Goal: Task Accomplishment & Management: Complete application form

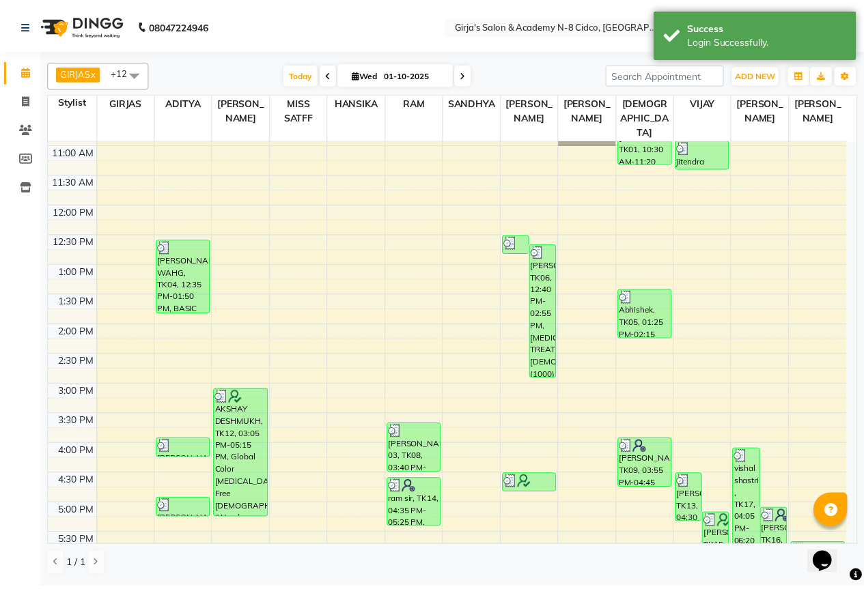
scroll to position [137, 0]
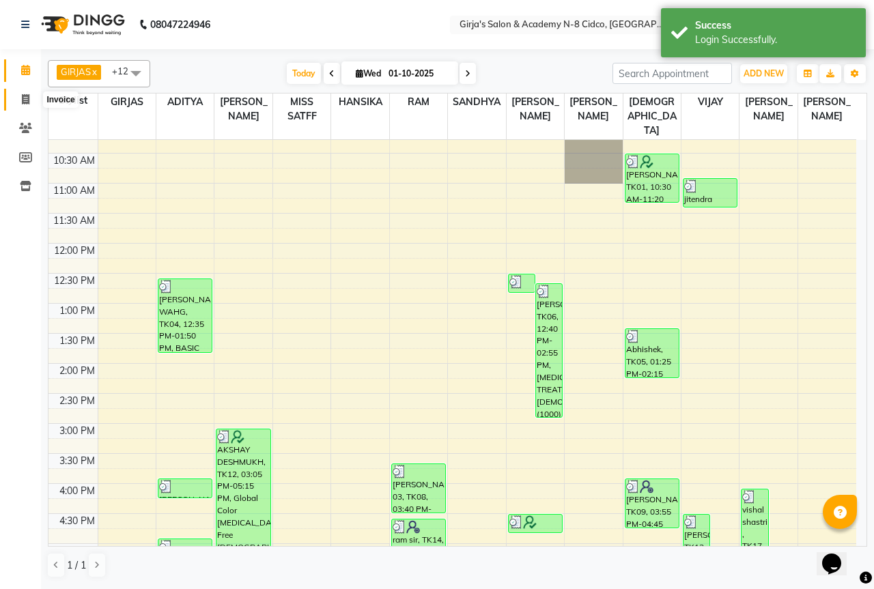
click at [27, 104] on span at bounding box center [26, 100] width 24 height 16
select select "66"
select select "service"
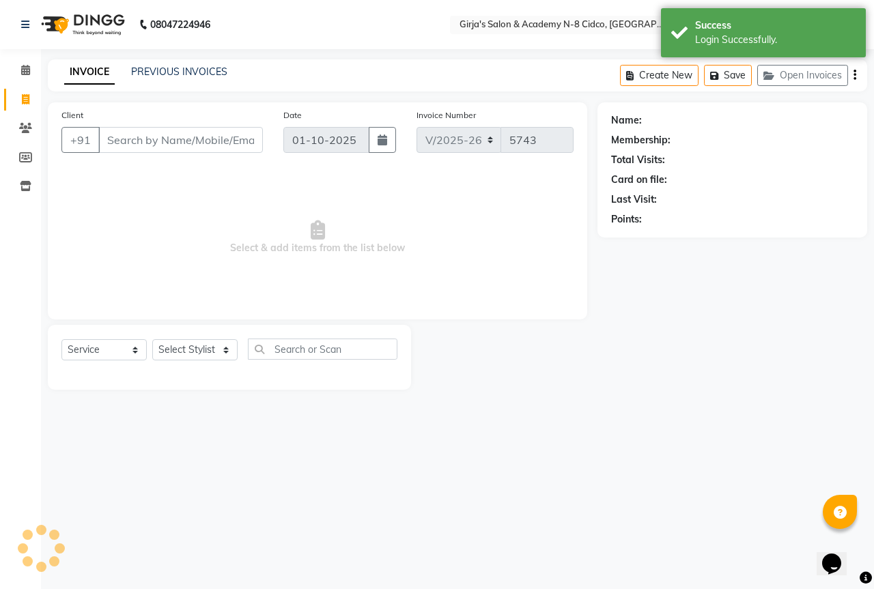
select select "66554"
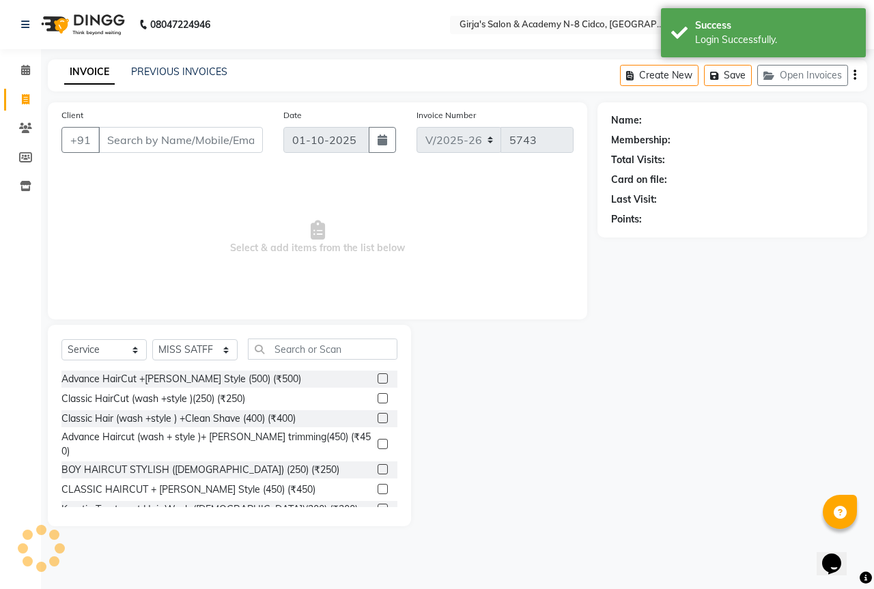
click at [177, 144] on input "Client" at bounding box center [180, 140] width 165 height 26
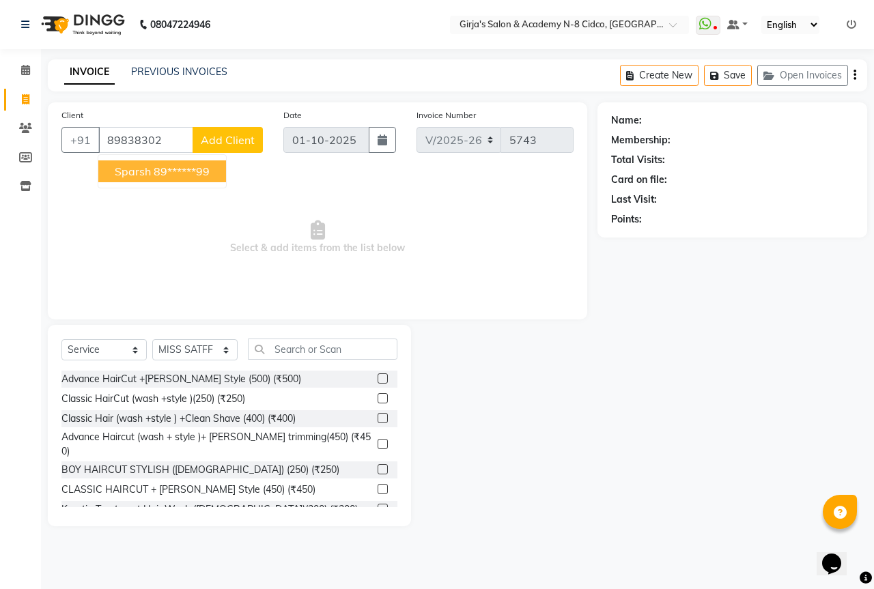
click at [173, 167] on ngb-highlight "89******99" at bounding box center [182, 172] width 56 height 14
type input "89******99"
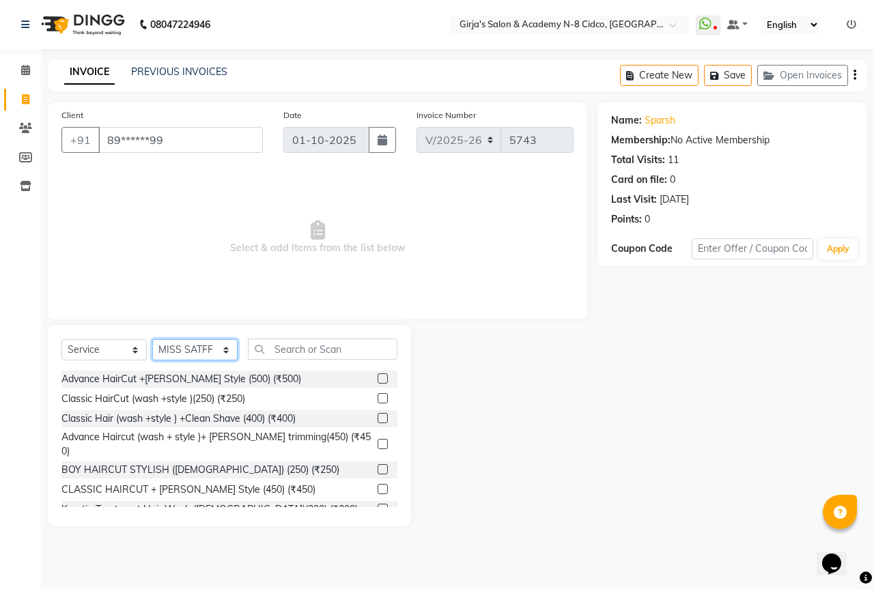
click at [195, 351] on select "Select Stylist ADITYA [PERSON_NAME] BEAUTY M GIRJAS [PERSON_NAME] MISS [PERSON_…" at bounding box center [194, 349] width 85 height 21
select select "66195"
click at [152, 339] on select "Select Stylist ADITYA [PERSON_NAME] BEAUTY M GIRJAS [PERSON_NAME] MISS [PERSON_…" at bounding box center [194, 349] width 85 height 21
click at [313, 348] on input "text" at bounding box center [323, 349] width 150 height 21
click at [305, 375] on div "Advance HairCut +[PERSON_NAME] Style (500) (₹500)" at bounding box center [229, 379] width 336 height 17
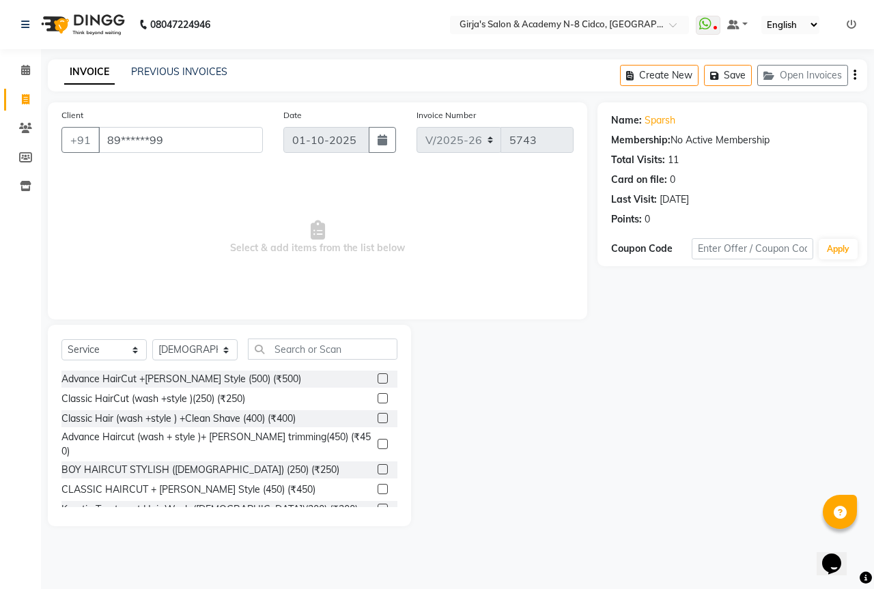
click at [378, 380] on label at bounding box center [383, 378] width 10 height 10
click at [378, 380] on input "checkbox" at bounding box center [382, 379] width 9 height 9
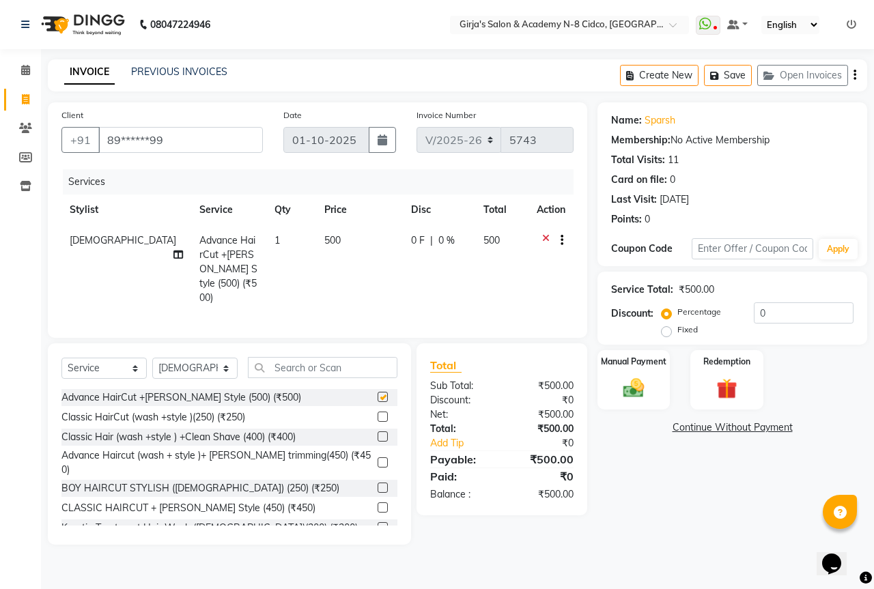
checkbox input "false"
click at [542, 236] on icon at bounding box center [546, 241] width 8 height 17
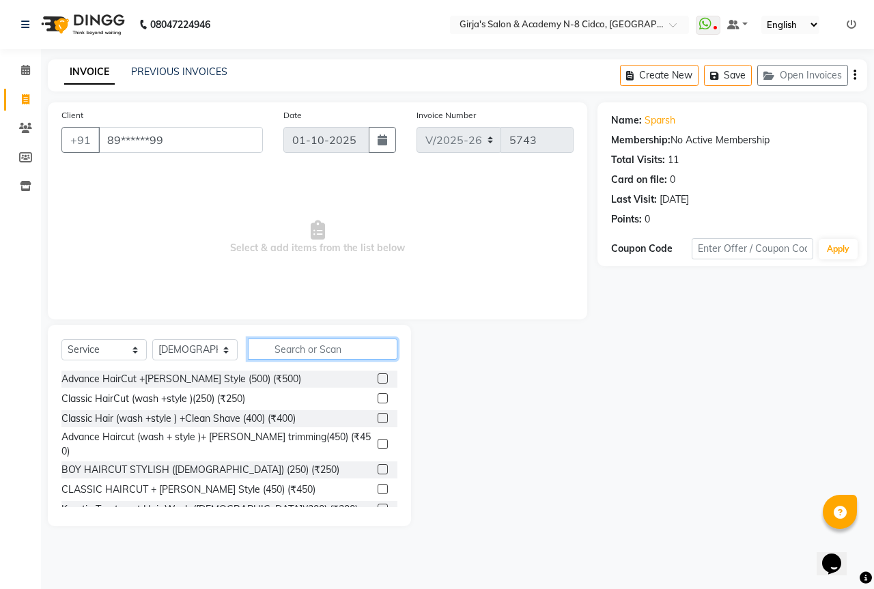
click at [324, 346] on input "text" at bounding box center [323, 349] width 150 height 21
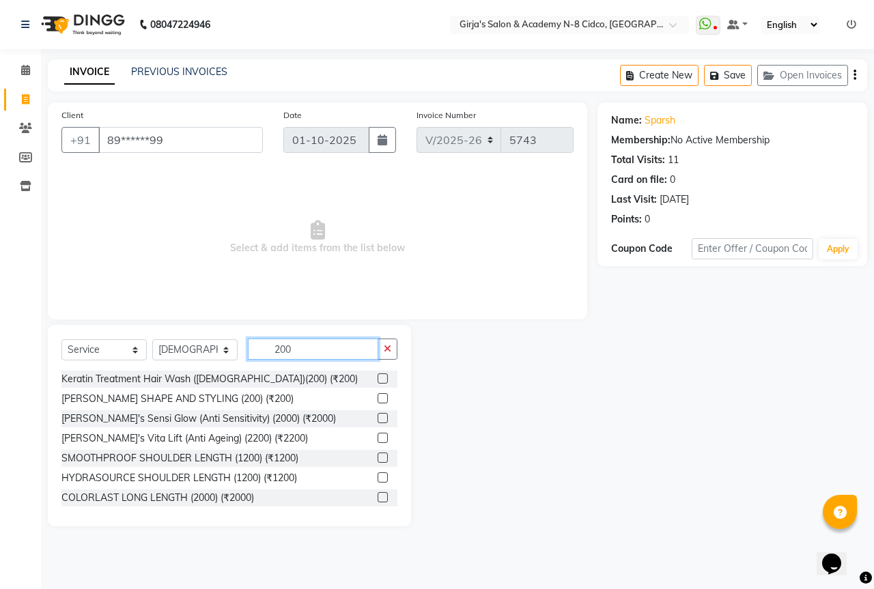
type input "200"
click at [378, 398] on label at bounding box center [383, 398] width 10 height 10
click at [378, 398] on input "checkbox" at bounding box center [382, 399] width 9 height 9
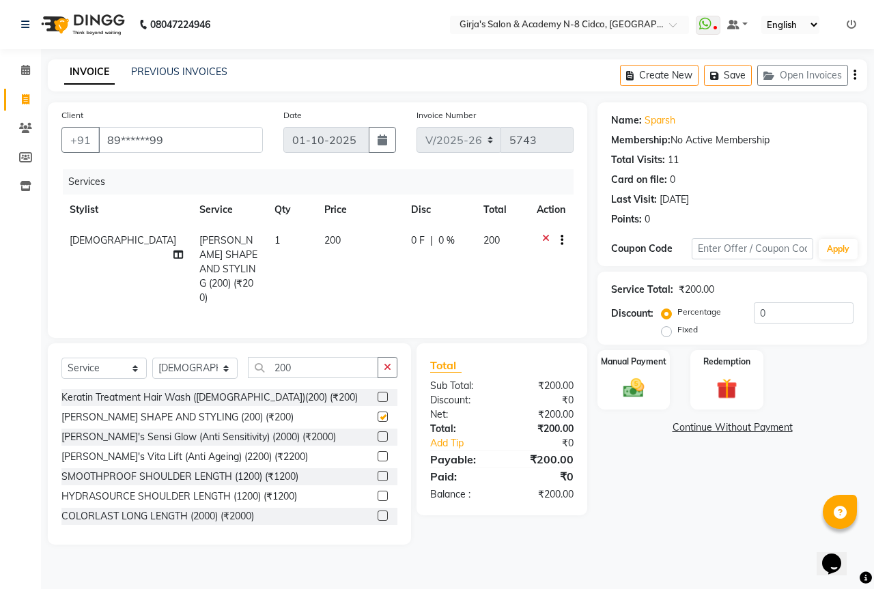
checkbox input "false"
click at [343, 365] on input "200" at bounding box center [313, 367] width 130 height 21
type input "2"
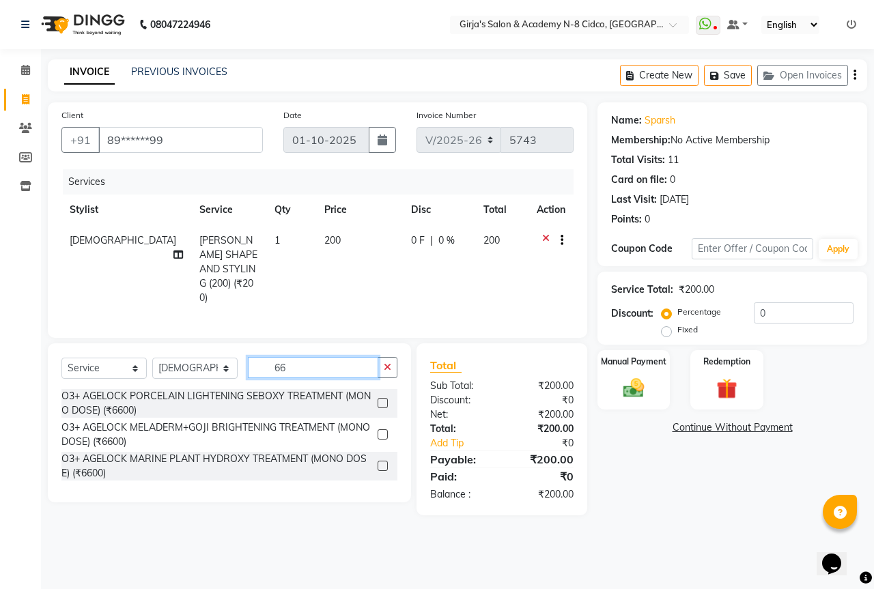
type input "6"
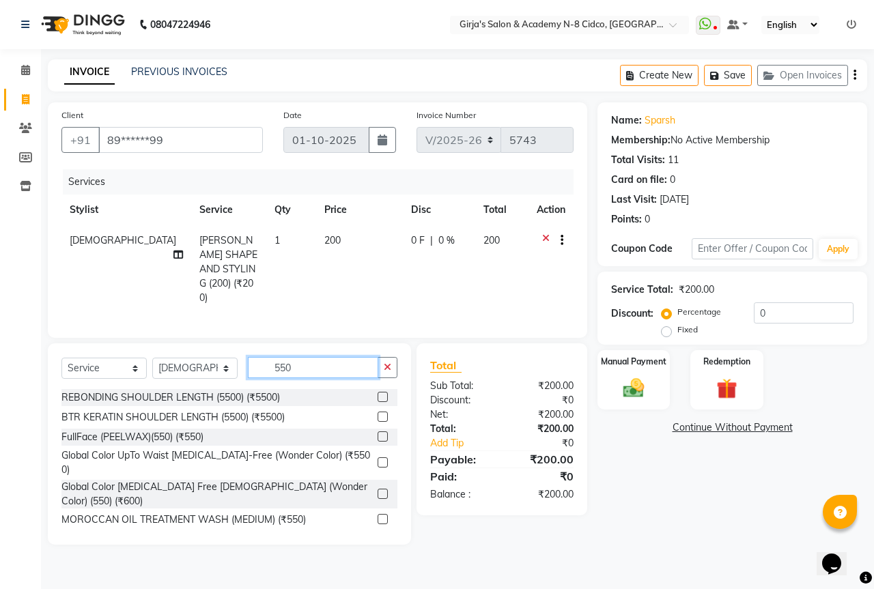
type input "550"
click at [378, 540] on label at bounding box center [383, 545] width 10 height 10
click at [378, 541] on input "checkbox" at bounding box center [382, 545] width 9 height 9
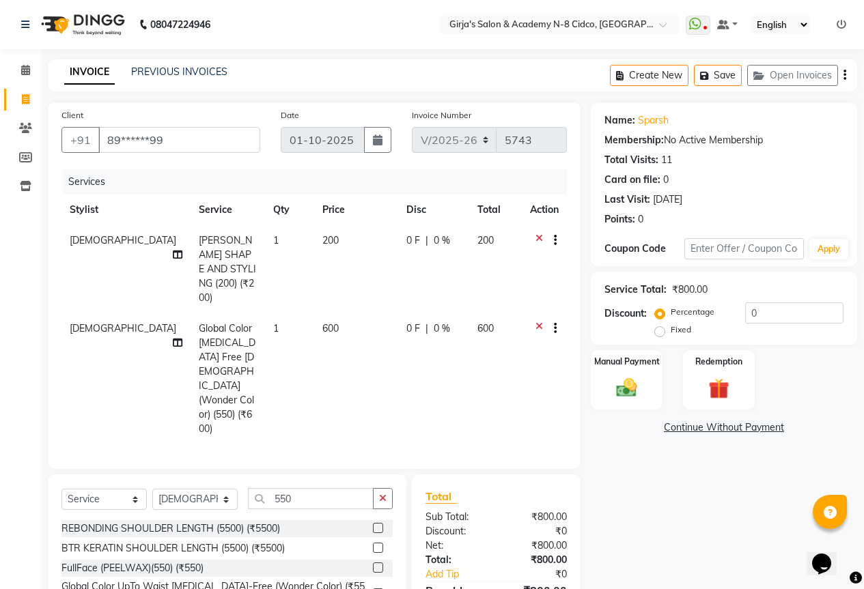
checkbox input "false"
click at [311, 488] on input "550" at bounding box center [311, 498] width 126 height 21
type input "5"
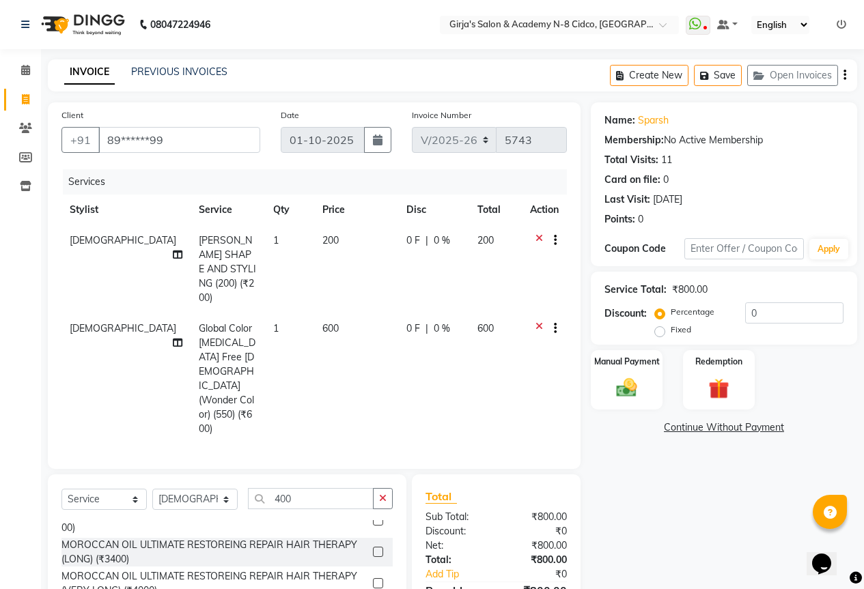
click at [304, 474] on div "Select Service Product Membership Package Voucher Prepaid Gift Card Select Styl…" at bounding box center [227, 574] width 358 height 201
drag, startPoint x: 339, startPoint y: 436, endPoint x: 337, endPoint y: 444, distance: 8.4
click at [340, 474] on div "Select Service Product Membership Package Voucher Prepaid Gift Card Select Styl…" at bounding box center [227, 574] width 358 height 201
click at [335, 488] on input "400" at bounding box center [311, 498] width 126 height 21
type input "4"
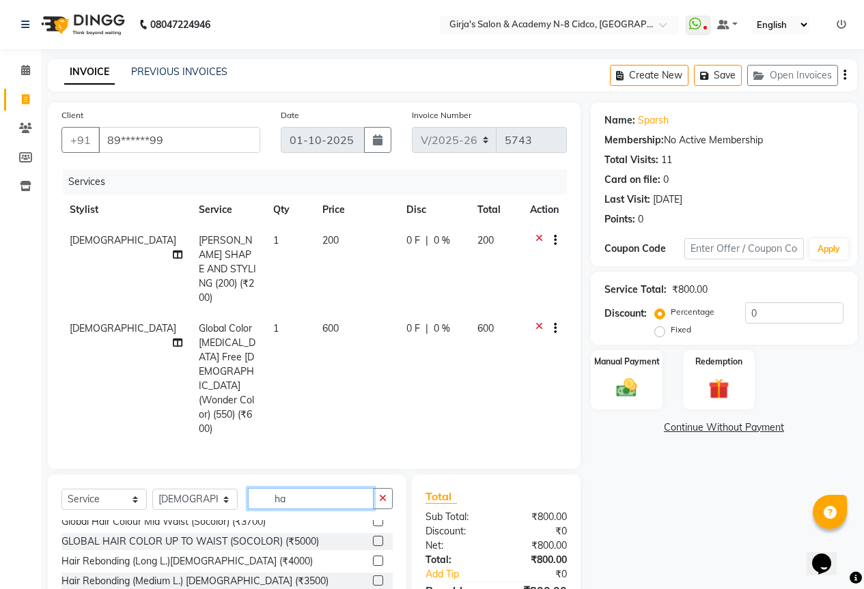
scroll to position [60, 0]
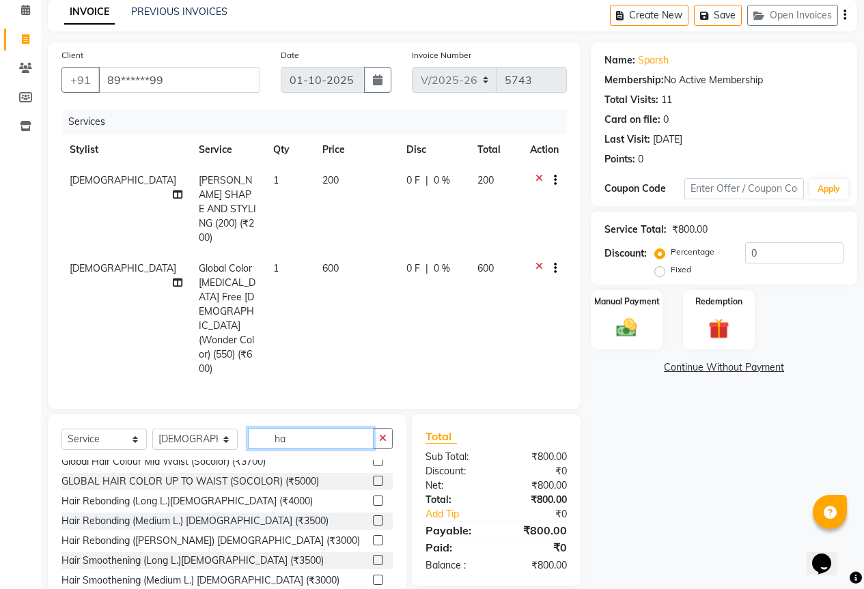
click at [297, 428] on input "ha" at bounding box center [311, 438] width 126 height 21
click at [300, 428] on input "ha" at bounding box center [311, 438] width 126 height 21
type input "h"
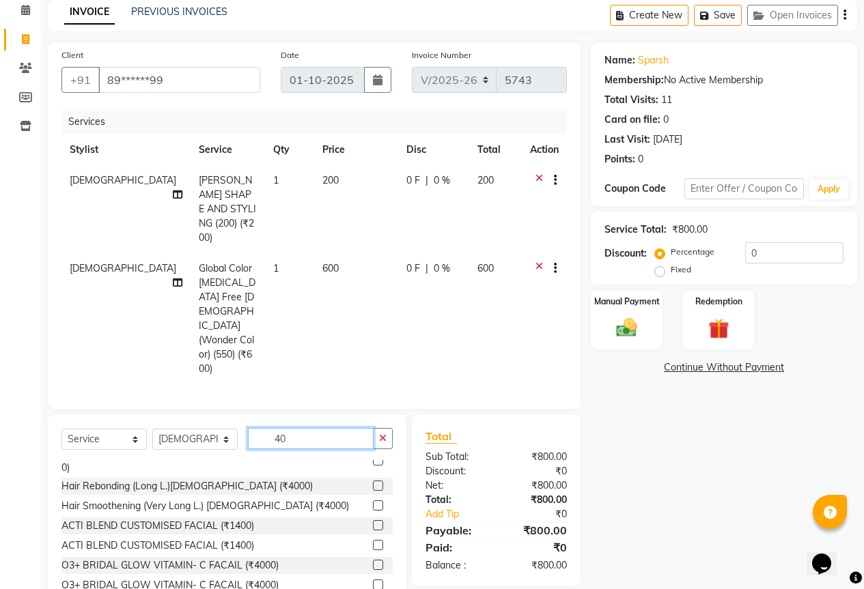
type input "400"
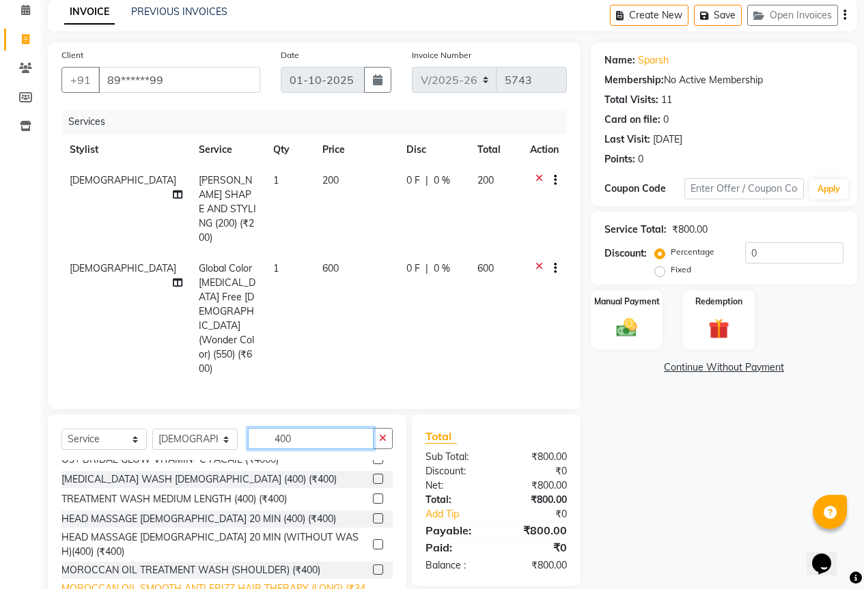
scroll to position [752, 0]
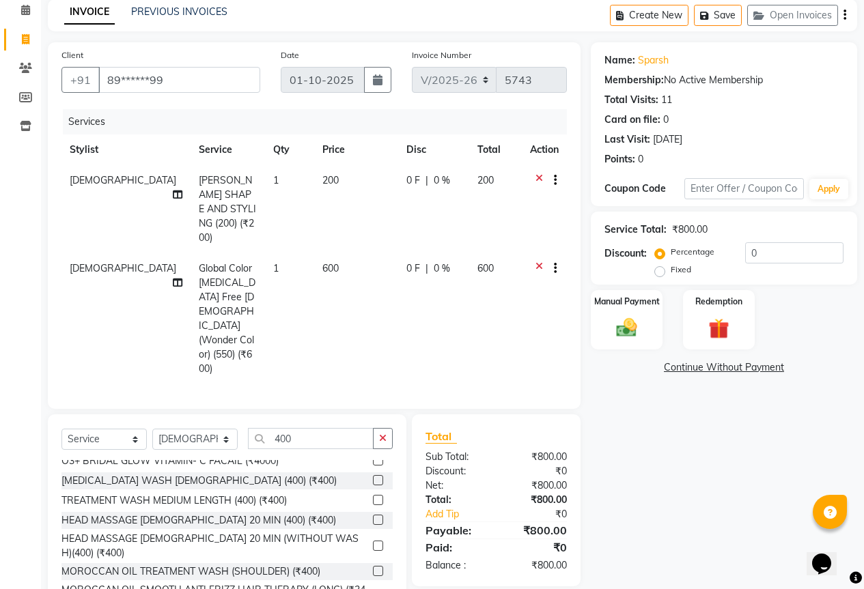
click at [373, 515] on label at bounding box center [378, 520] width 10 height 10
click at [373, 516] on input "checkbox" at bounding box center [377, 520] width 9 height 9
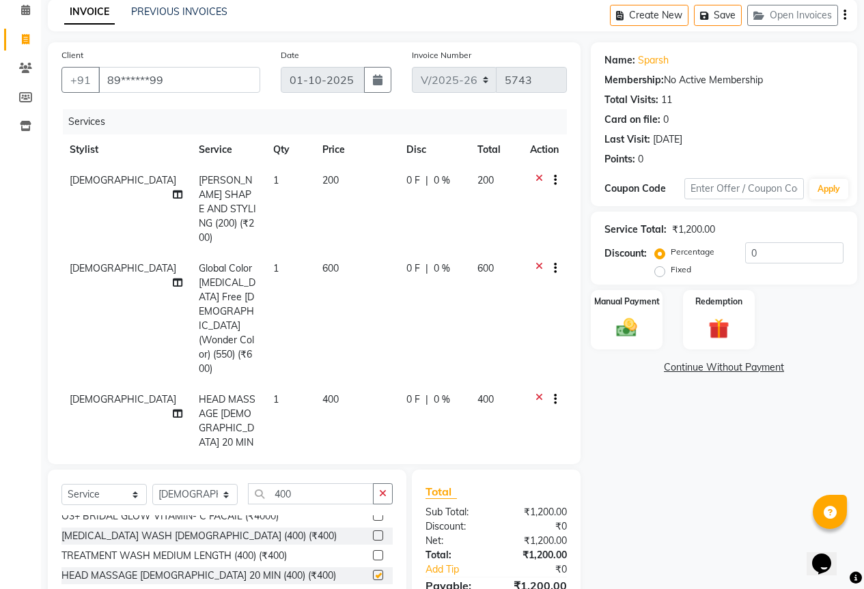
checkbox input "false"
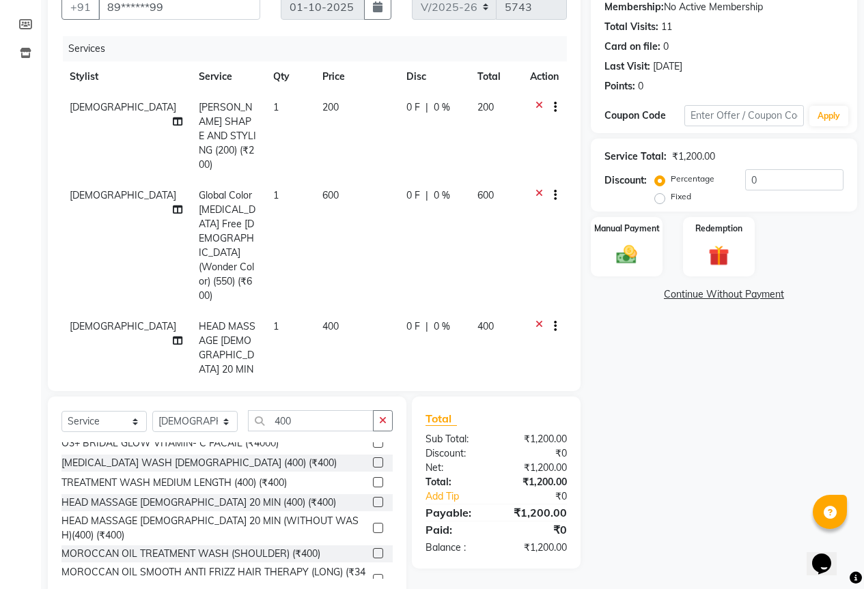
scroll to position [134, 0]
click at [644, 245] on div "Manual Payment" at bounding box center [626, 246] width 74 height 62
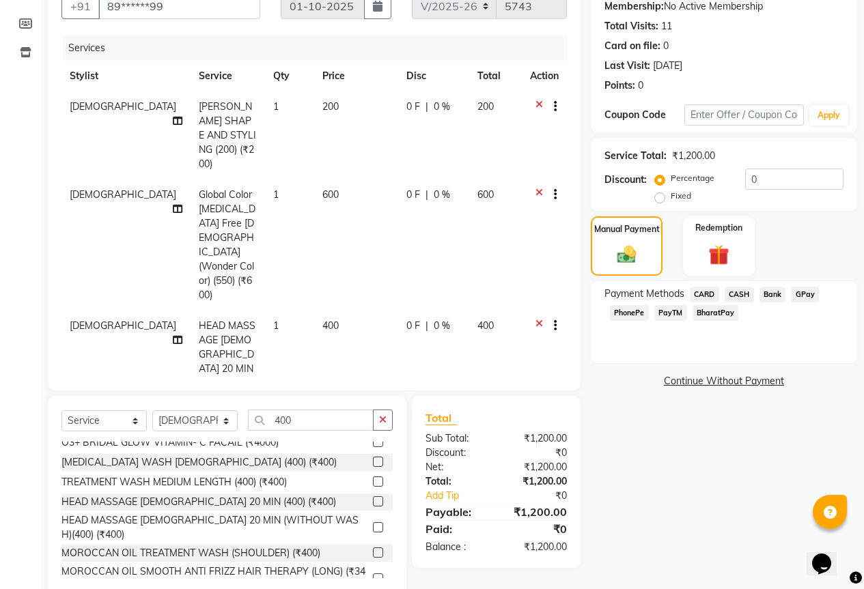
click at [802, 295] on span "GPay" at bounding box center [805, 295] width 28 height 16
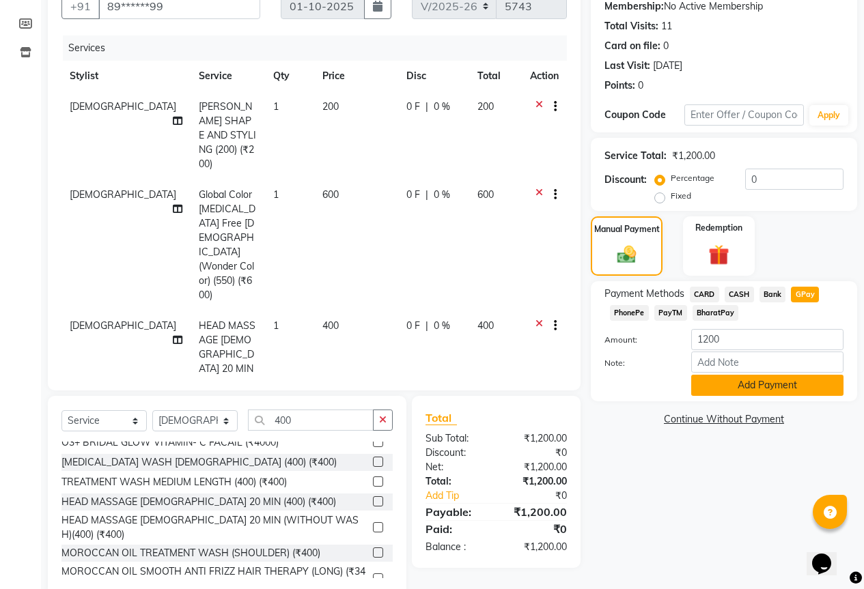
click at [780, 384] on button "Add Payment" at bounding box center [767, 385] width 152 height 21
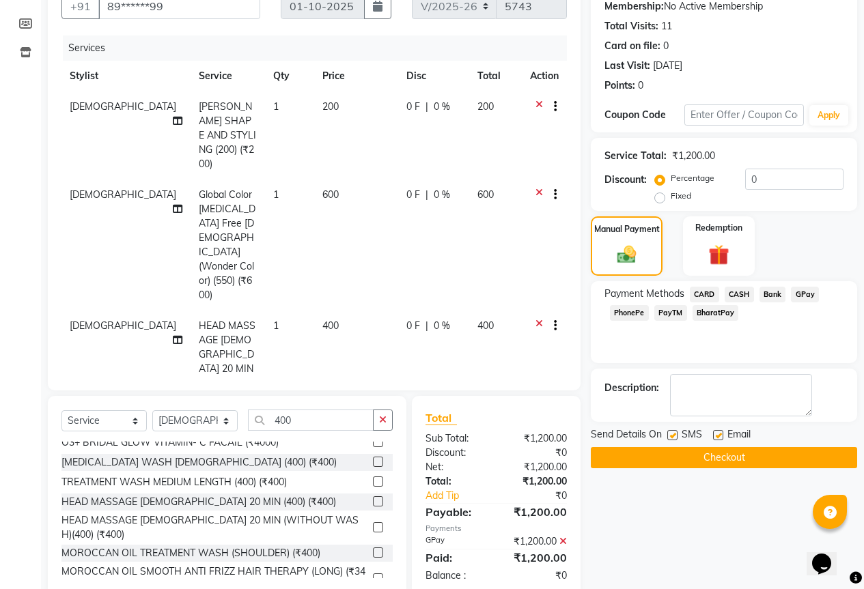
click at [728, 452] on button "Checkout" at bounding box center [723, 457] width 266 height 21
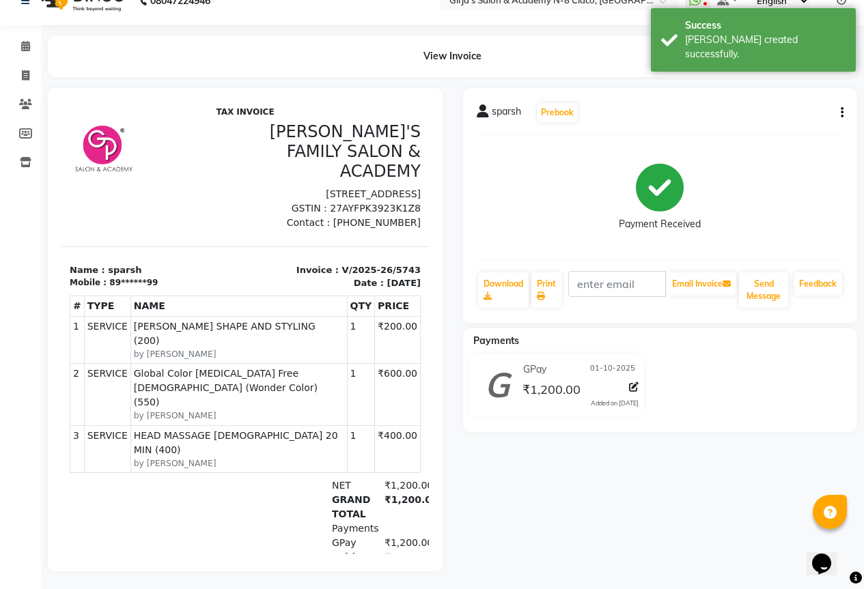
scroll to position [37, 0]
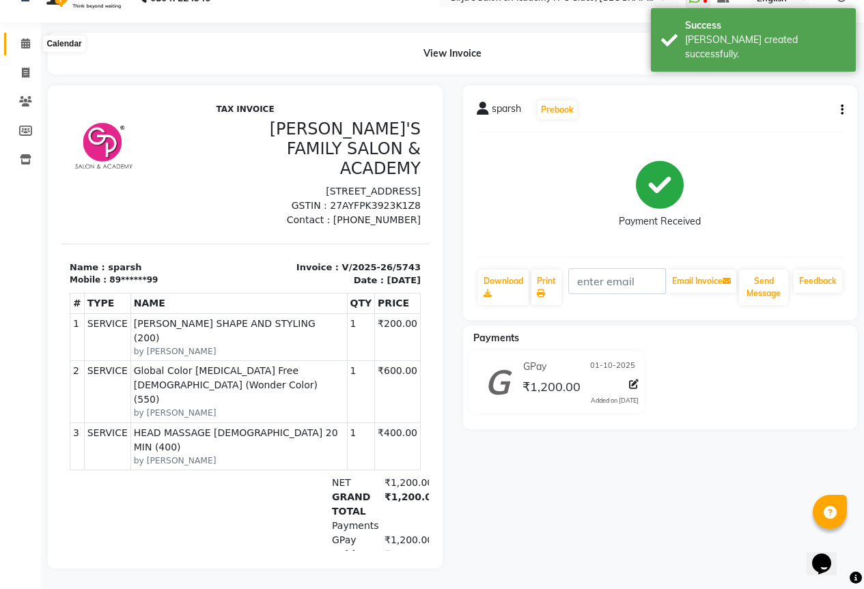
click at [20, 36] on span at bounding box center [26, 44] width 24 height 16
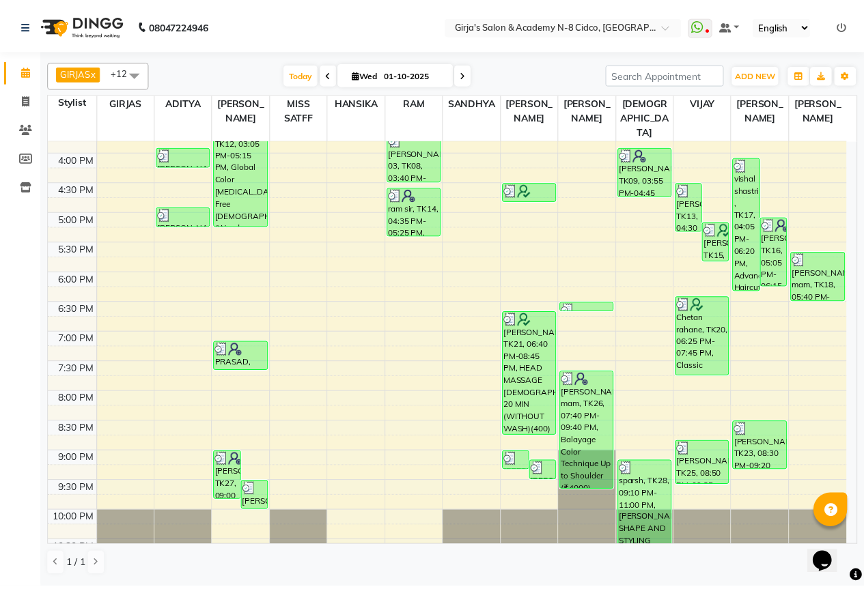
scroll to position [480, 0]
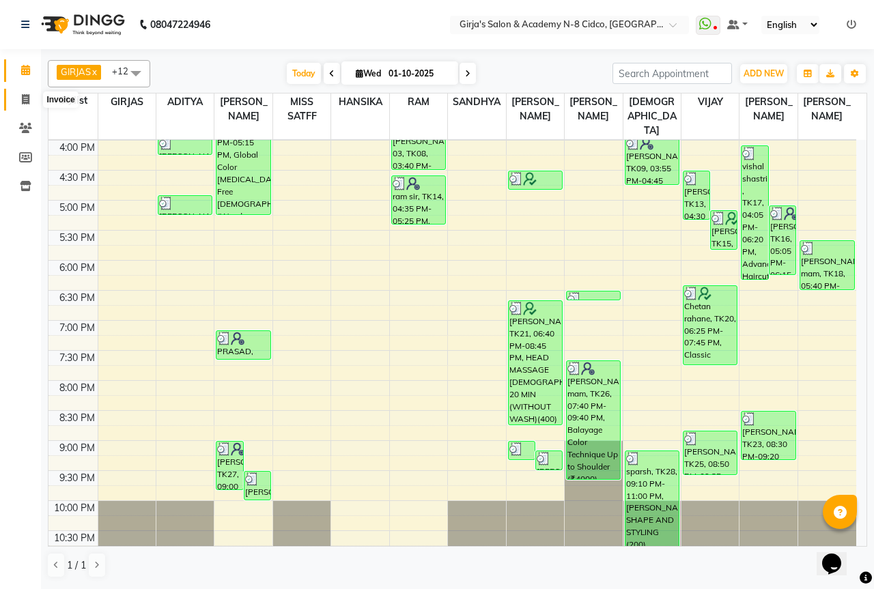
click at [25, 98] on icon at bounding box center [26, 99] width 8 height 10
select select "service"
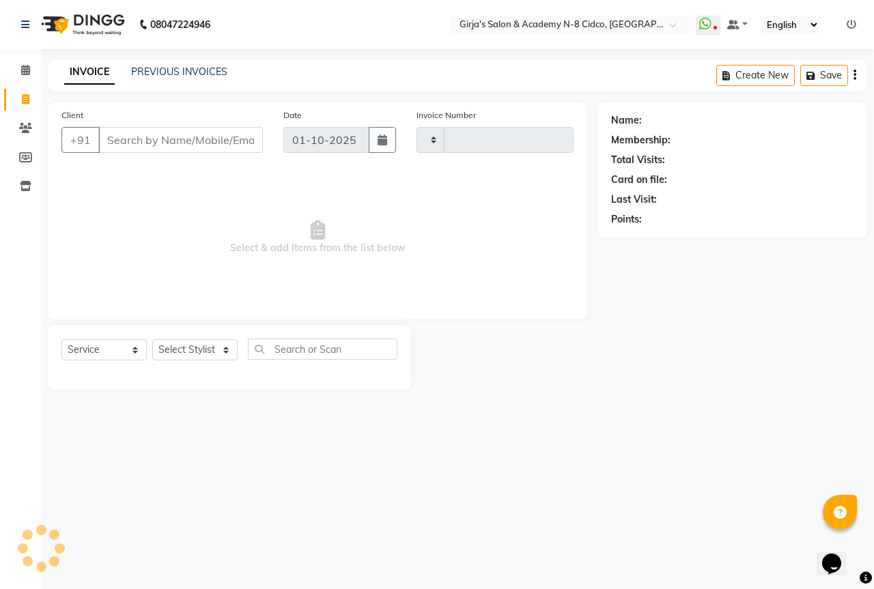
type input "5744"
select select "66"
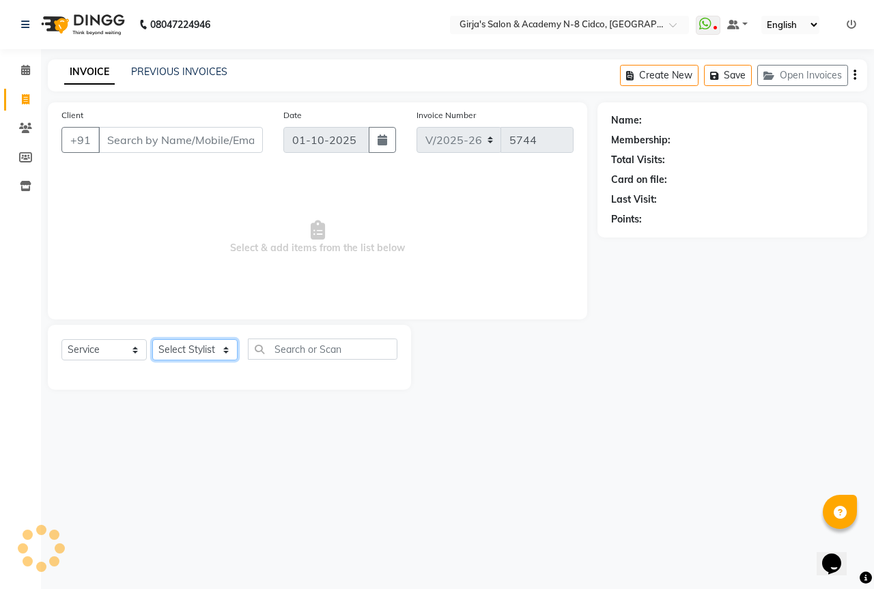
drag, startPoint x: 214, startPoint y: 351, endPoint x: 204, endPoint y: 343, distance: 12.6
click at [214, 351] on select "Select Stylist" at bounding box center [194, 349] width 85 height 21
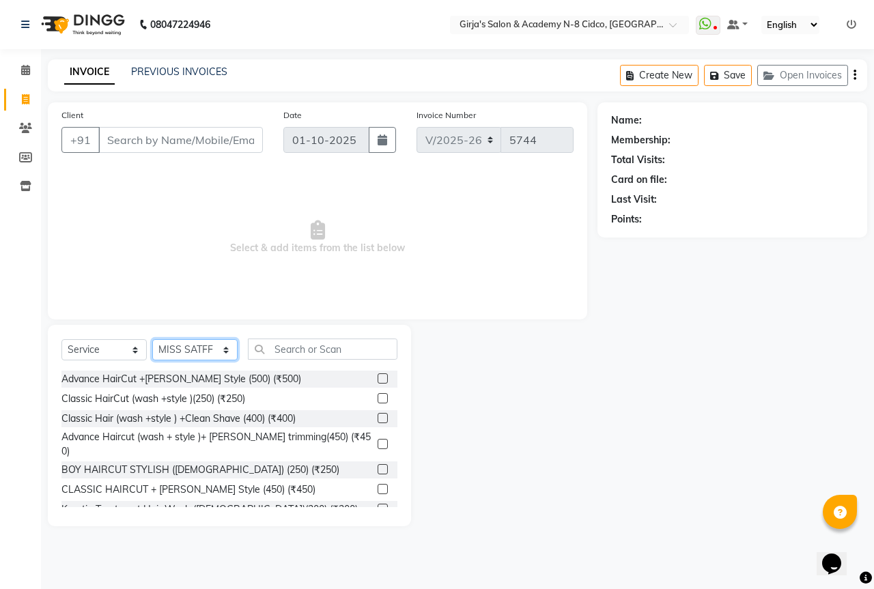
select select "40690"
click at [152, 339] on select "Select Stylist ADITYA [PERSON_NAME] BEAUTY M GIRJAS [PERSON_NAME] MISS [PERSON_…" at bounding box center [194, 349] width 85 height 21
click at [285, 360] on div "Select Service Product Membership Package Voucher Prepaid Gift Card Select Styl…" at bounding box center [229, 355] width 336 height 32
click at [221, 375] on div "Advance HairCut +[PERSON_NAME] Style (500) (₹500)" at bounding box center [181, 379] width 240 height 14
checkbox input "false"
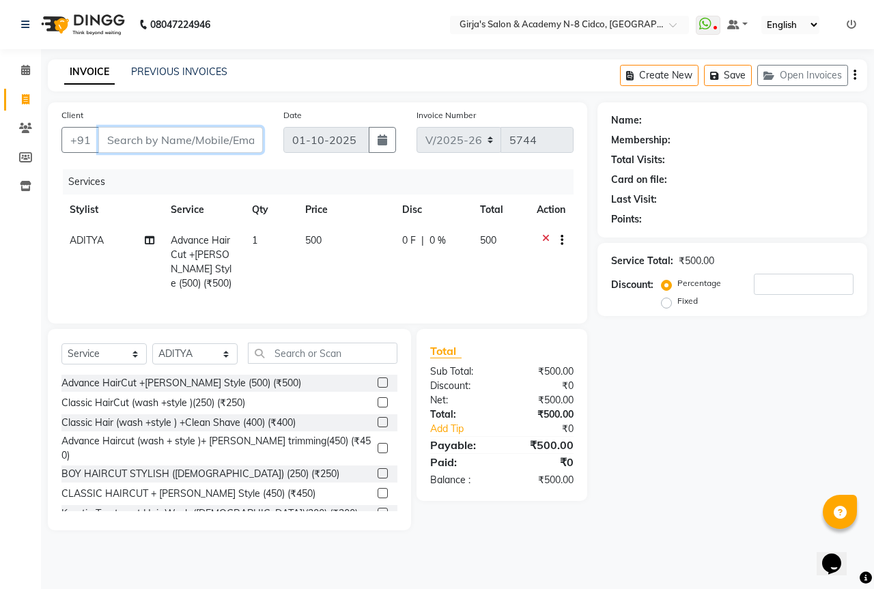
click at [190, 144] on input "Client" at bounding box center [180, 140] width 165 height 26
type input "9"
type input "0"
type input "9422254466"
click at [218, 145] on span "Add Client" at bounding box center [228, 140] width 54 height 14
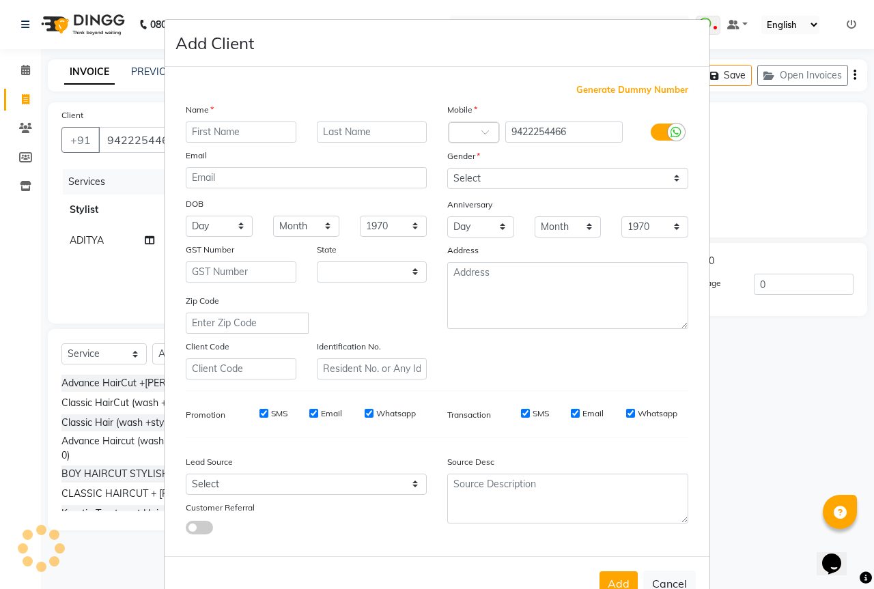
select select "22"
type input "[PERSON_NAME]"
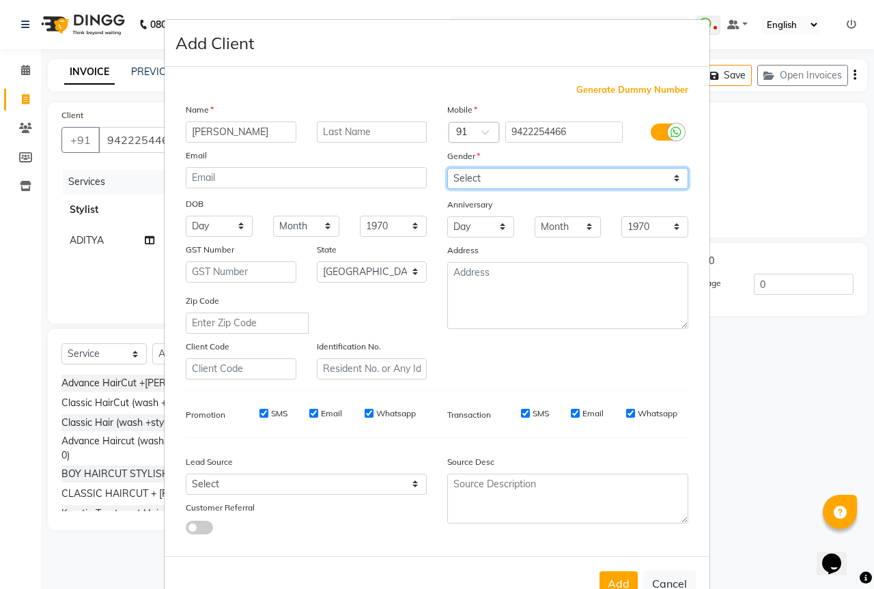
drag, startPoint x: 550, startPoint y: 177, endPoint x: 554, endPoint y: 188, distance: 12.6
click at [550, 177] on select "Select [DEMOGRAPHIC_DATA] [DEMOGRAPHIC_DATA] Other Prefer Not To Say" at bounding box center [567, 178] width 241 height 21
select select "[DEMOGRAPHIC_DATA]"
click at [447, 168] on select "Select [DEMOGRAPHIC_DATA] [DEMOGRAPHIC_DATA] Other Prefer Not To Say" at bounding box center [567, 178] width 241 height 21
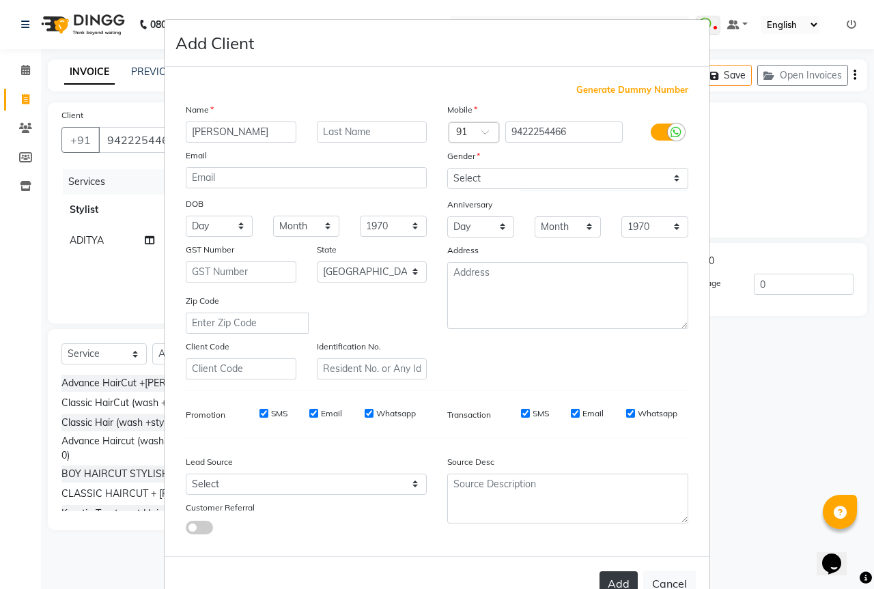
click at [624, 580] on button "Add" at bounding box center [618, 583] width 38 height 25
type input "94******66"
select select
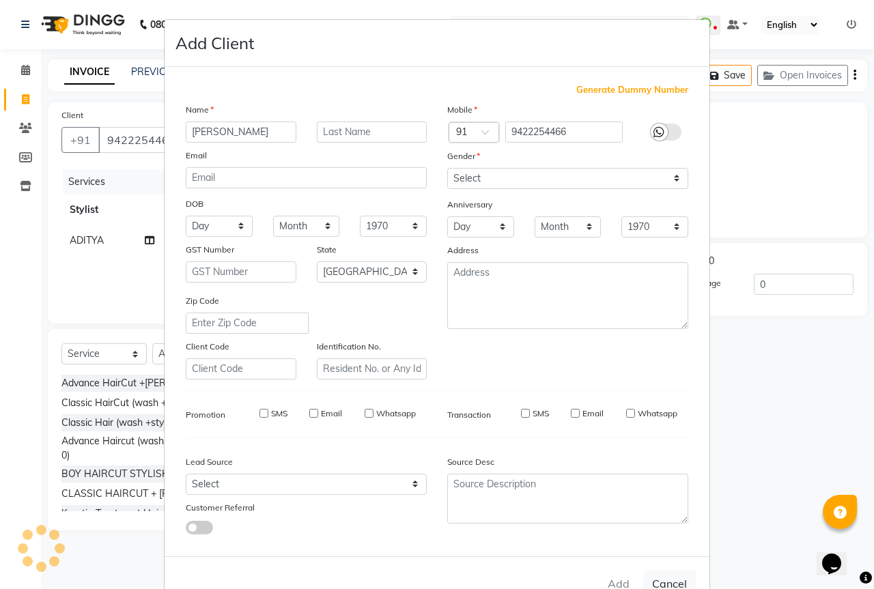
select select "null"
select select
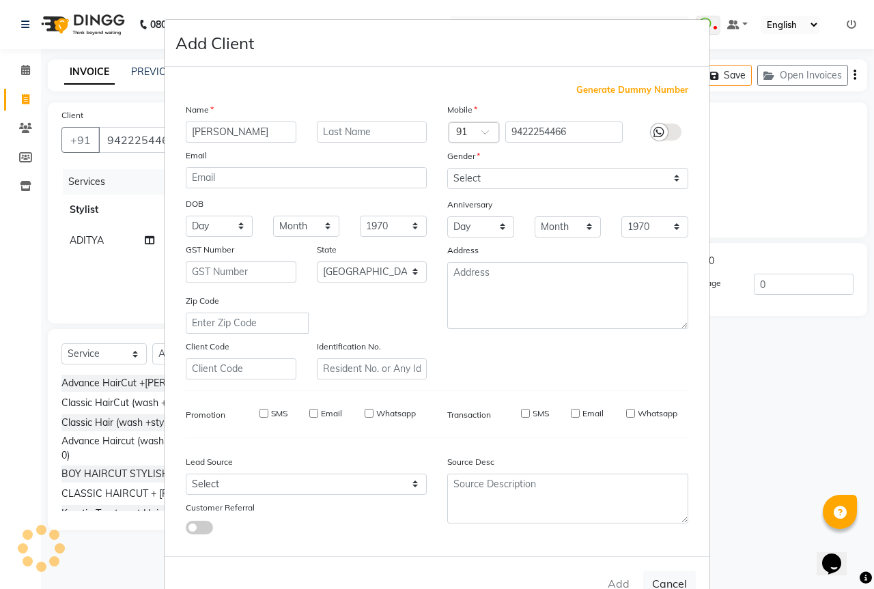
checkbox input "false"
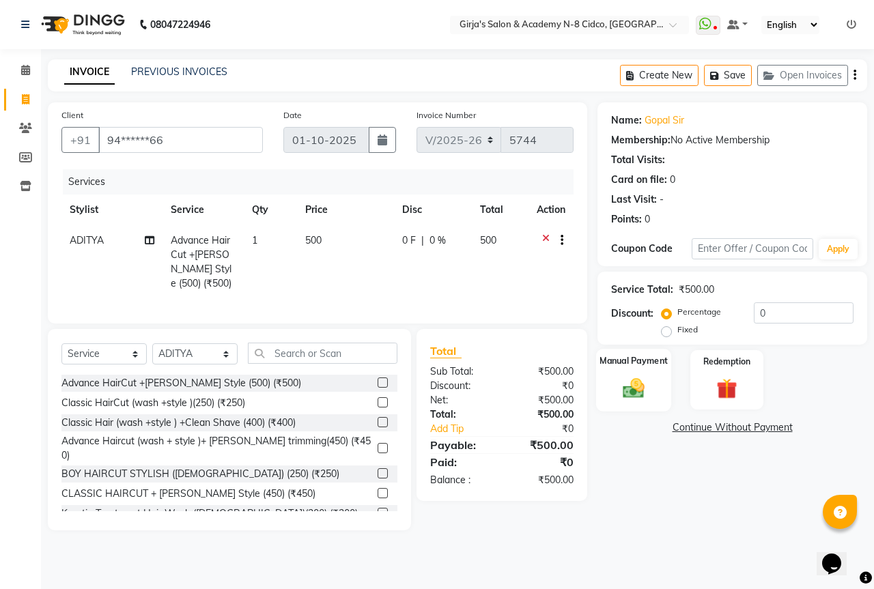
click at [656, 389] on div "Manual Payment" at bounding box center [634, 380] width 76 height 63
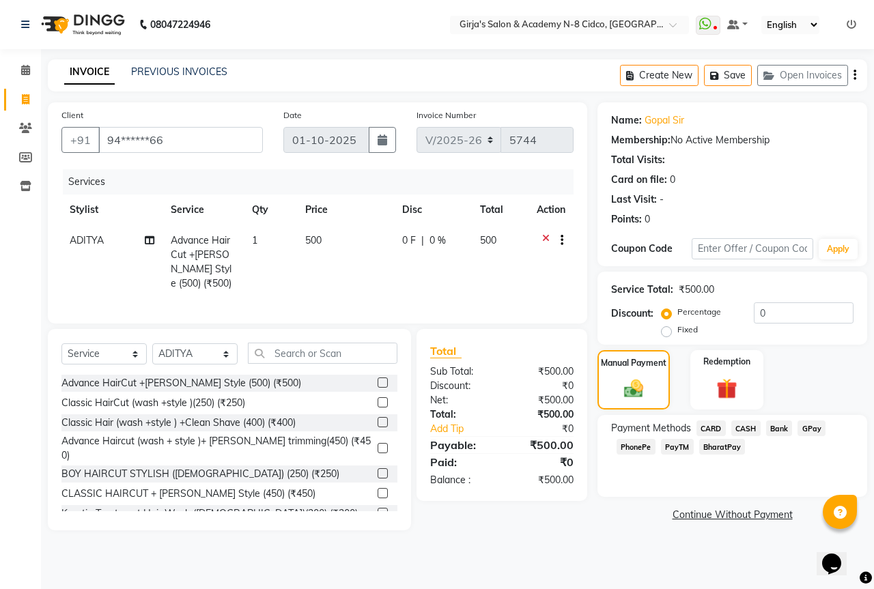
click at [750, 431] on span "CASH" at bounding box center [745, 429] width 29 height 16
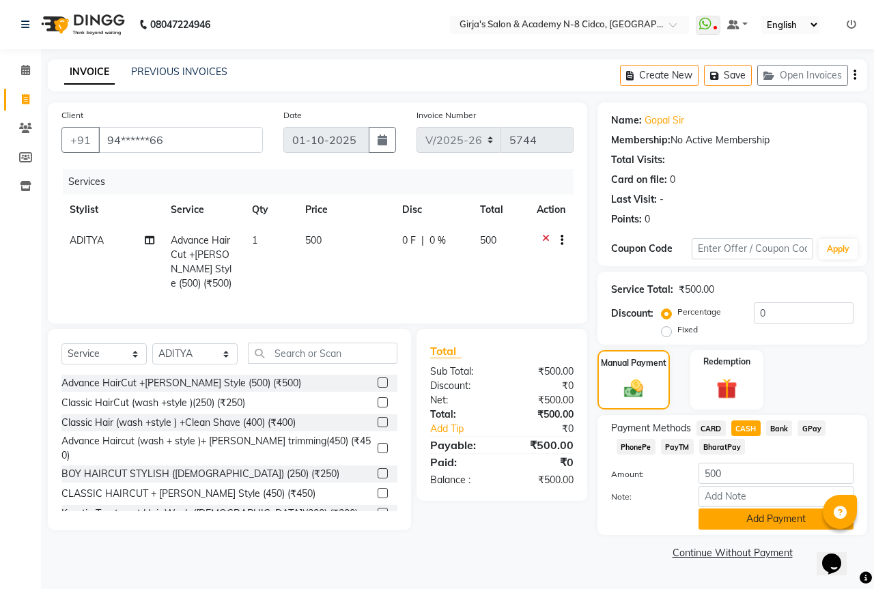
click at [771, 523] on button "Add Payment" at bounding box center [775, 519] width 155 height 21
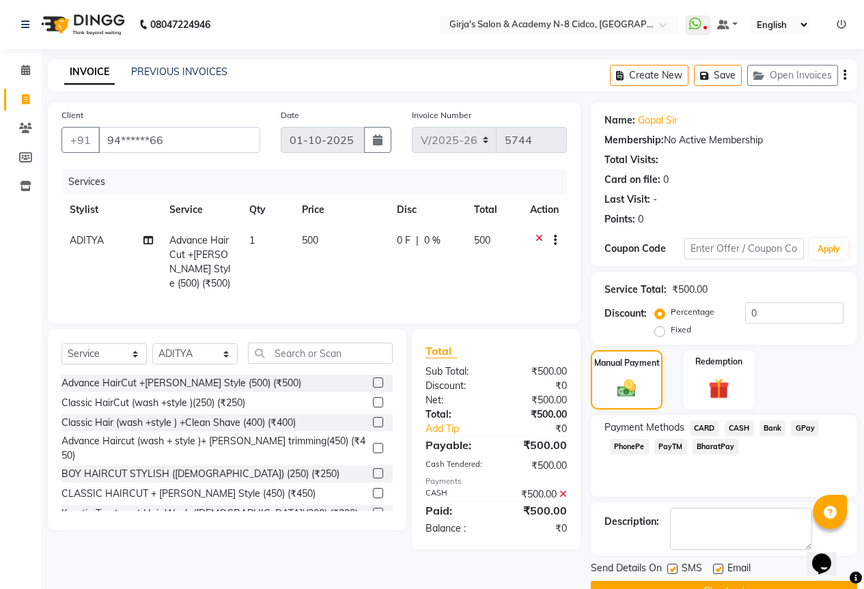
scroll to position [33, 0]
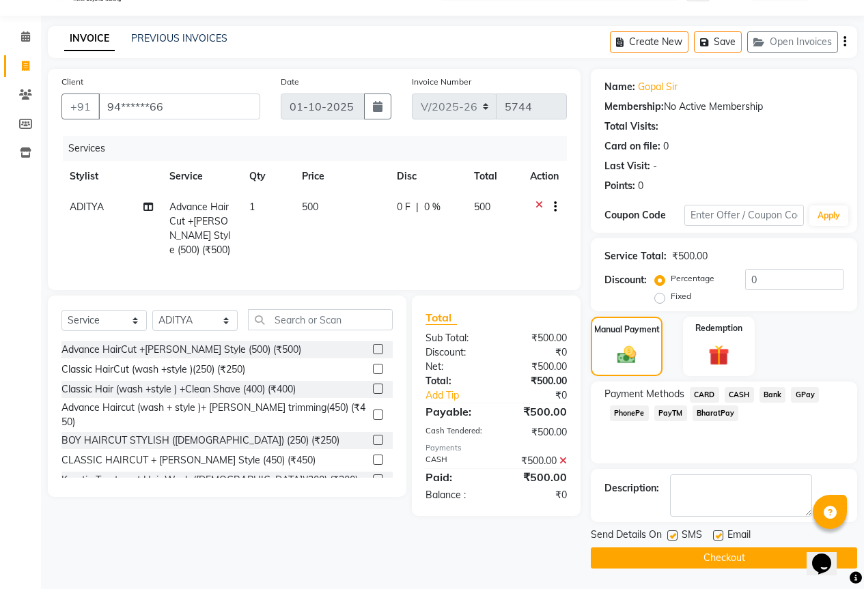
click at [740, 556] on button "Checkout" at bounding box center [723, 557] width 266 height 21
